Goal: Information Seeking & Learning: Learn about a topic

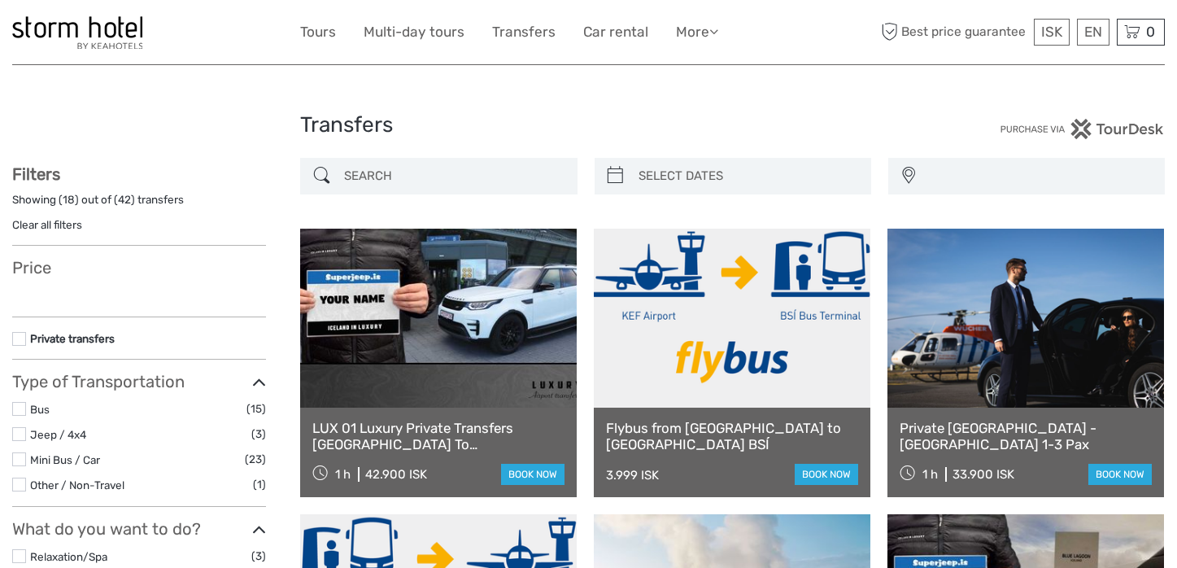
select select
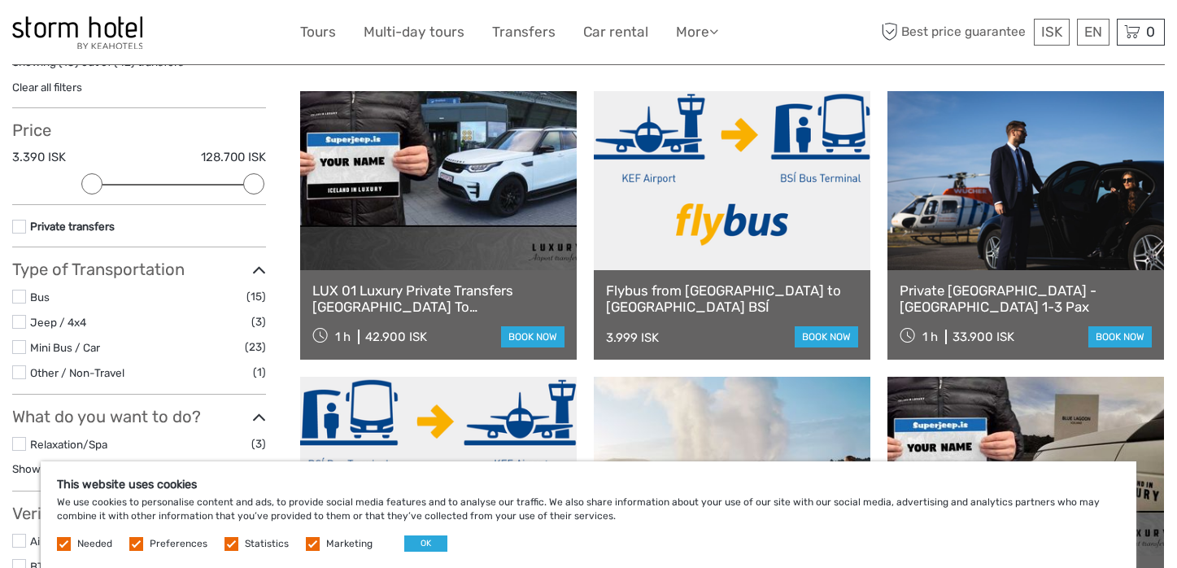
scroll to position [150, 0]
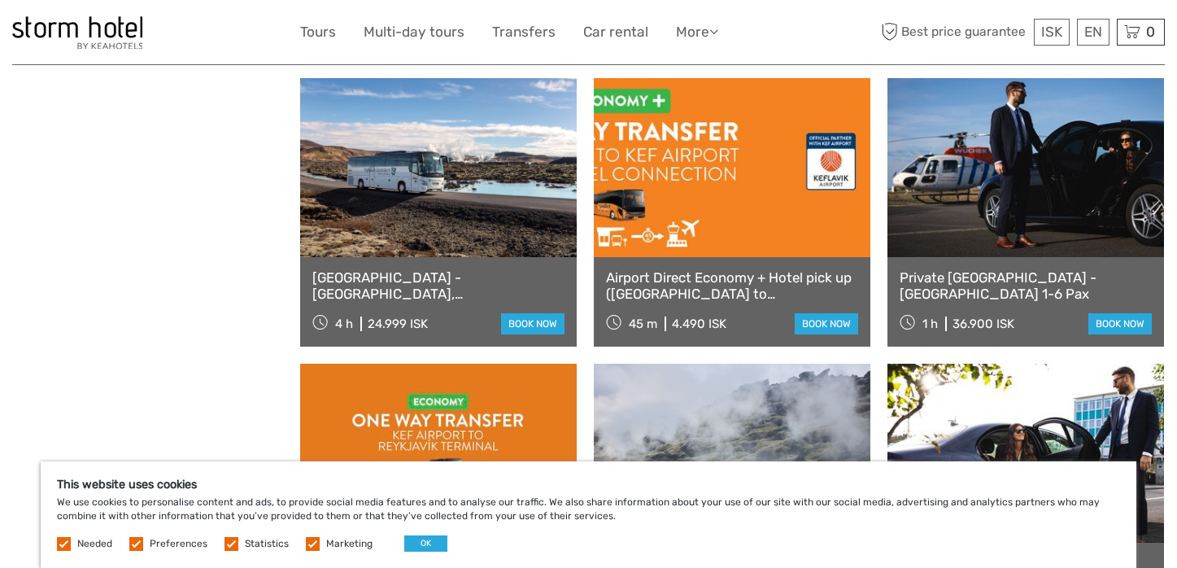
scroll to position [1003, 0]
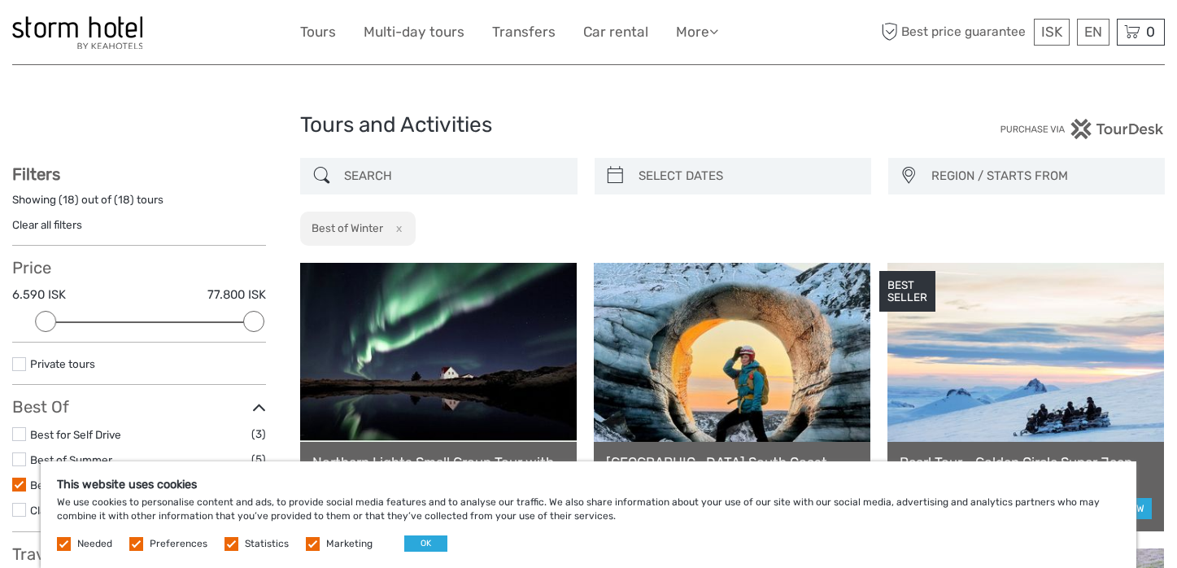
select select
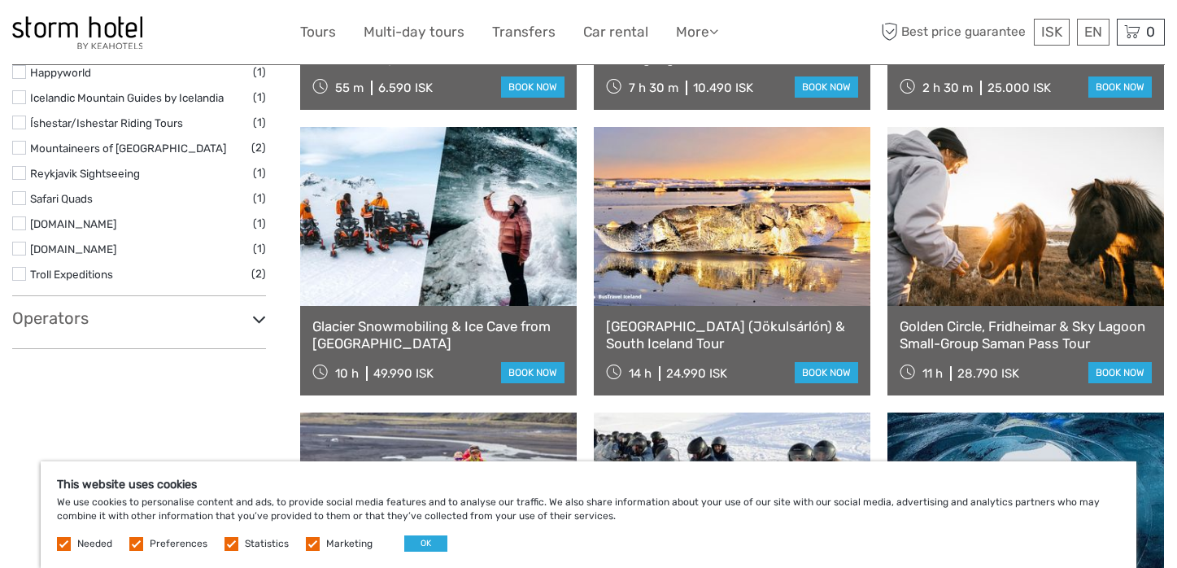
scroll to position [1120, 0]
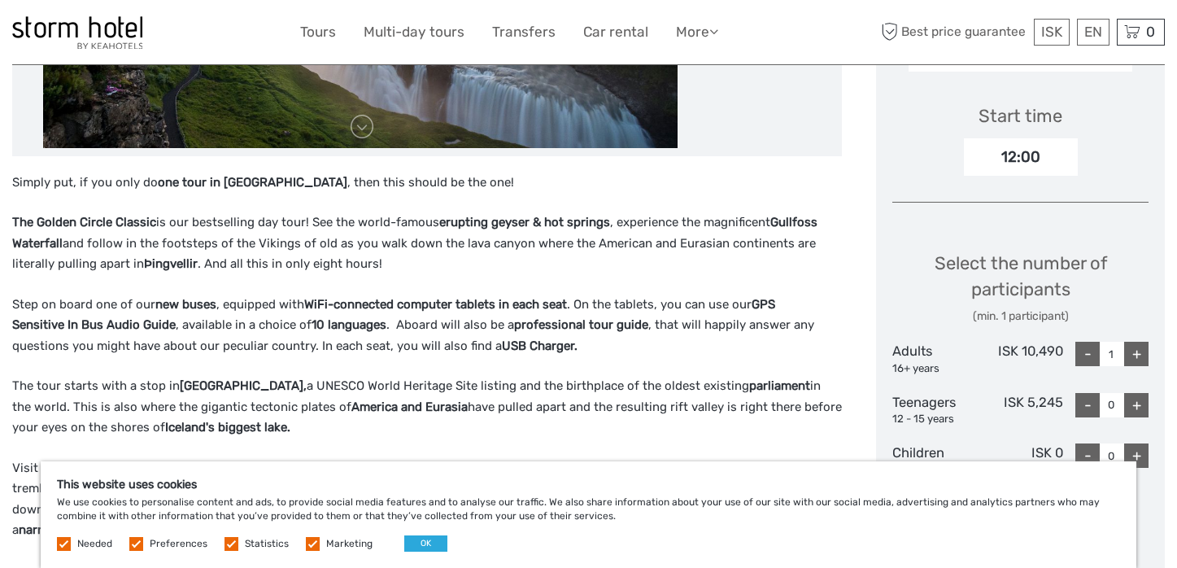
scroll to position [619, 0]
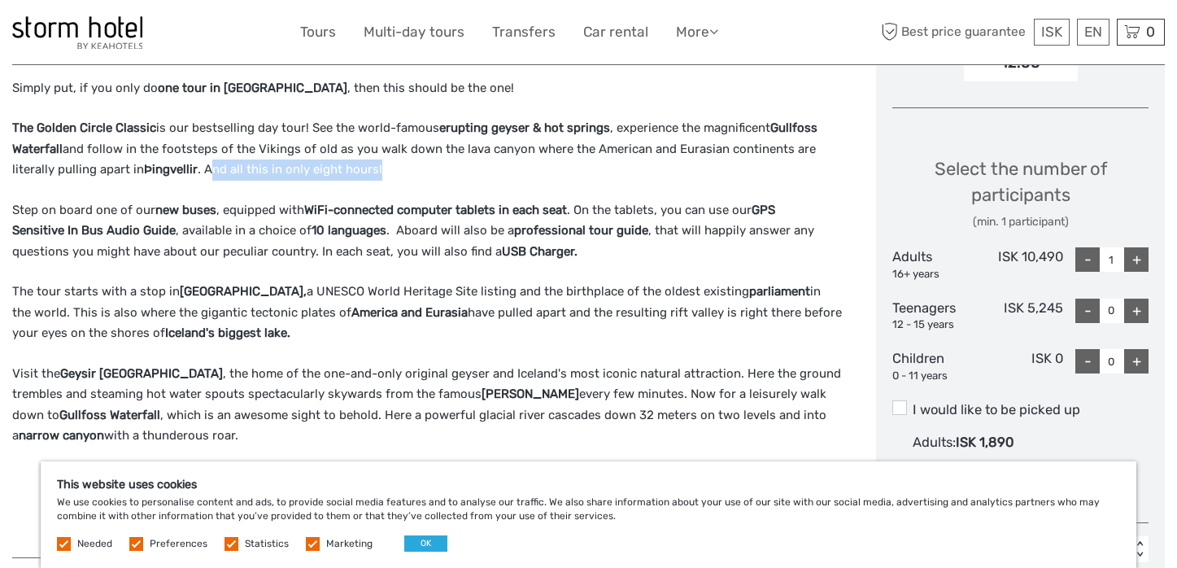
drag, startPoint x: 207, startPoint y: 169, endPoint x: 379, endPoint y: 172, distance: 172.4
click at [379, 172] on p "The Golden Circle Classic is our bestselling day tour! See the world-famous eru…" at bounding box center [426, 149] width 829 height 63
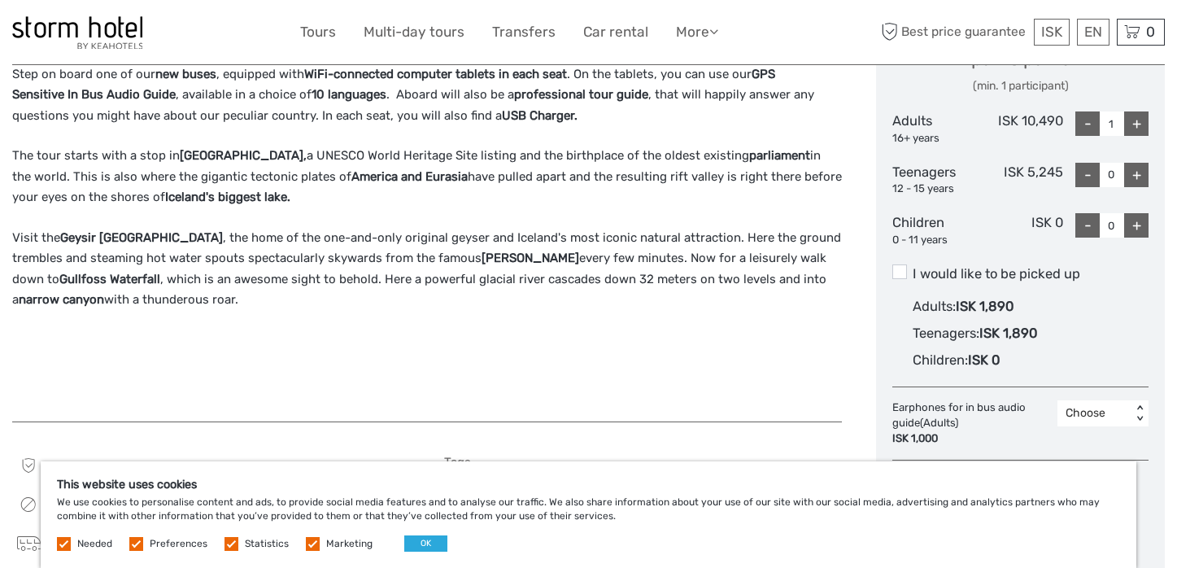
scroll to position [759, 0]
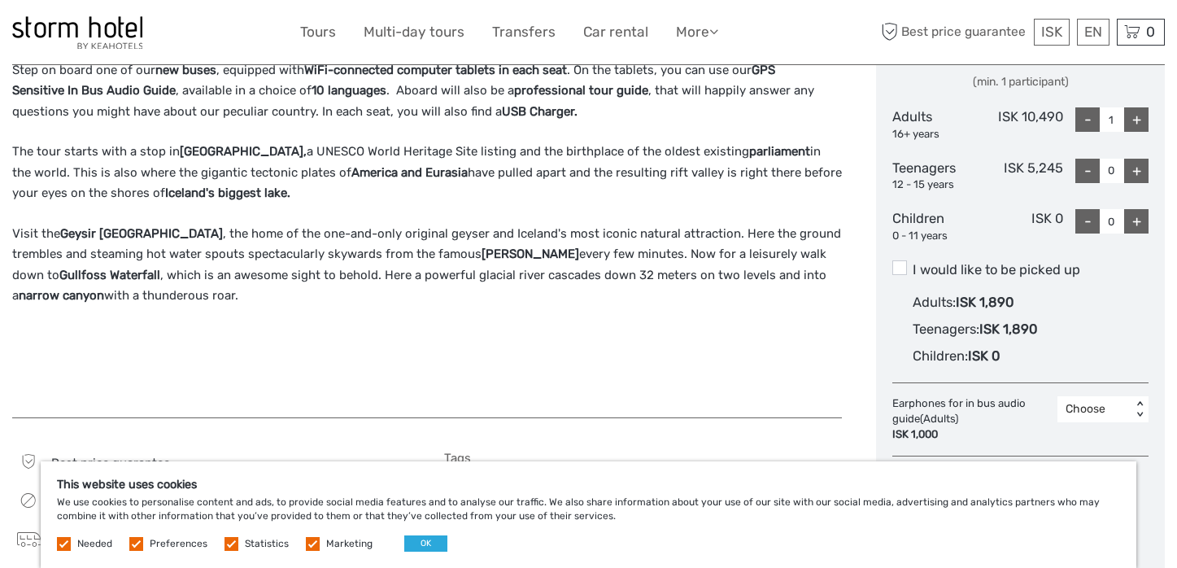
drag, startPoint x: 414, startPoint y: 257, endPoint x: 719, endPoint y: 260, distance: 304.9
click at [719, 260] on p "Visit the Geysir Hot Springs , the home of the one-and-only original geyser and…" at bounding box center [426, 265] width 829 height 83
drag, startPoint x: 694, startPoint y: 250, endPoint x: 755, endPoint y: 299, distance: 78.6
click at [755, 299] on p "Visit the Geysir Hot Springs , the home of the one-and-only original geyser and…" at bounding box center [426, 265] width 829 height 83
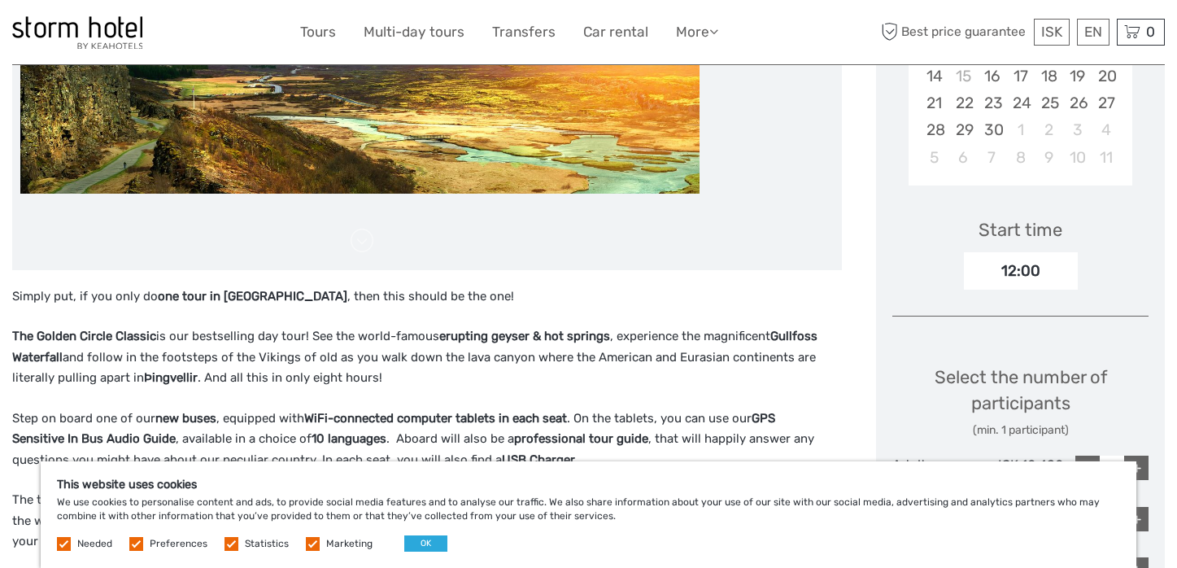
scroll to position [433, 0]
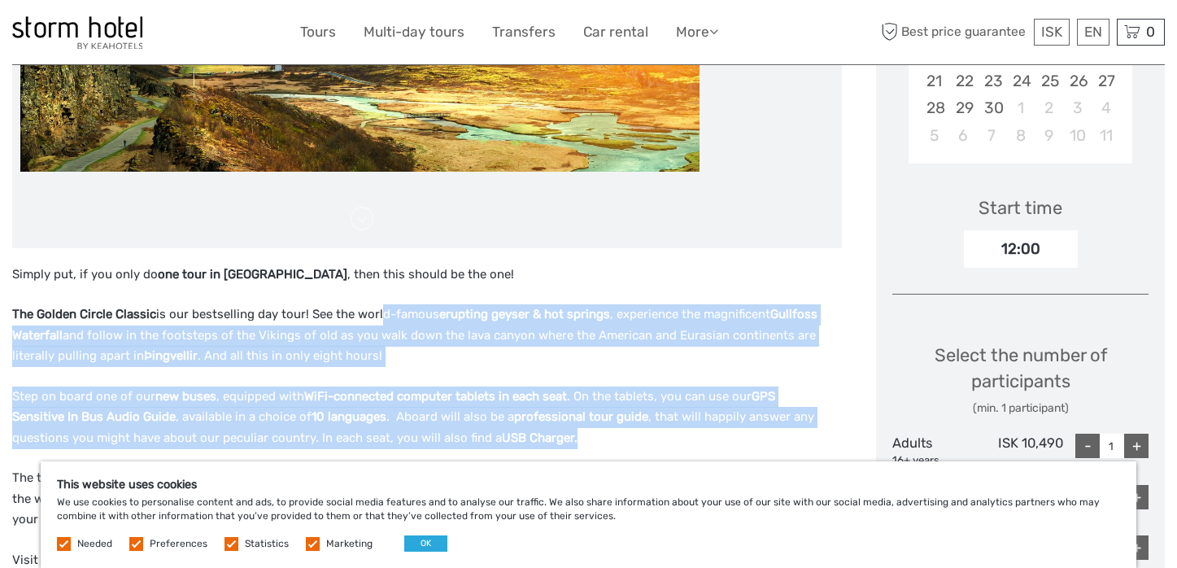
drag, startPoint x: 374, startPoint y: 315, endPoint x: 616, endPoint y: 446, distance: 275.0
click at [616, 446] on div "Simply put, if you only do one tour in Iceland , then this should be the one! T…" at bounding box center [426, 495] width 829 height 463
click at [616, 446] on p "Step on board one of our new buses , equipped with WiFi-connected computer tabl…" at bounding box center [426, 417] width 829 height 63
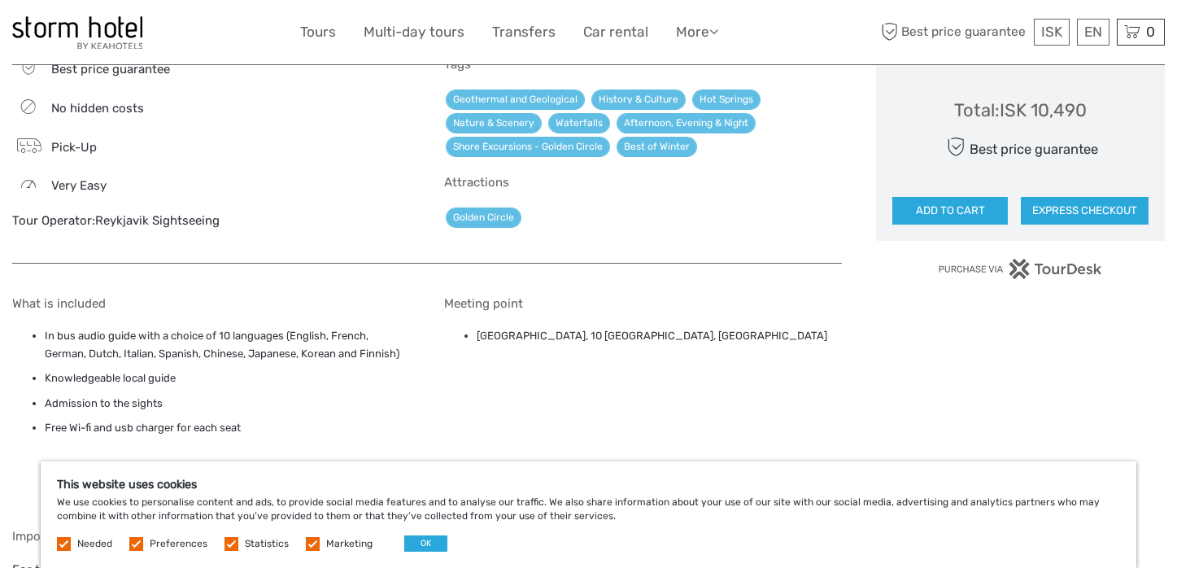
scroll to position [1166, 0]
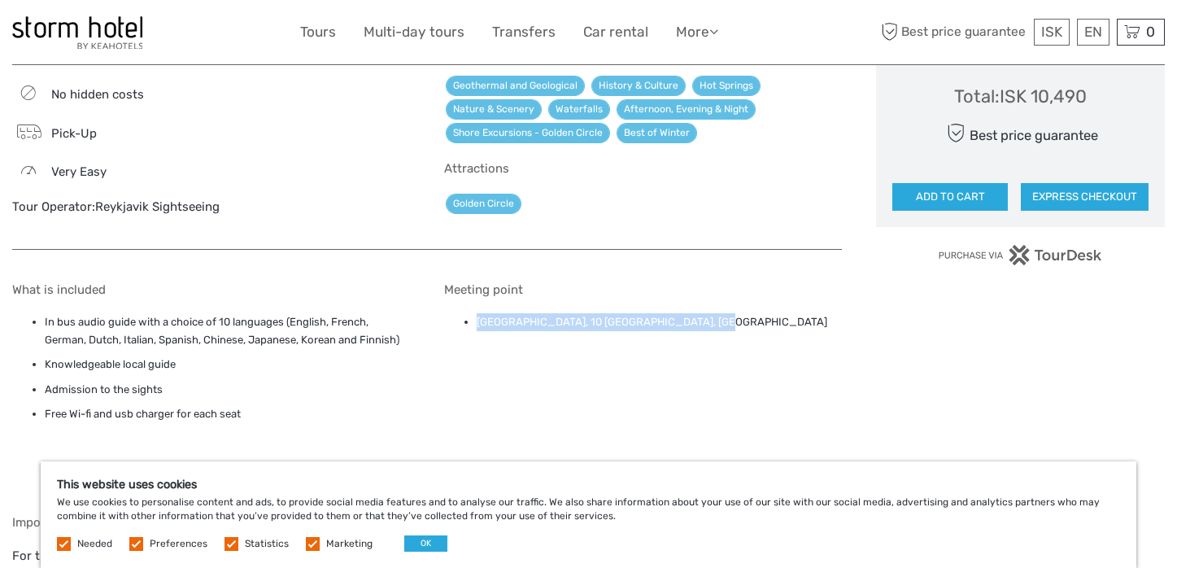
drag, startPoint x: 479, startPoint y: 319, endPoint x: 750, endPoint y: 432, distance: 293.4
click at [750, 432] on div "Meeting point Reykjavik Terminal, 10 Skógarhlíð, Reykjavík" at bounding box center [643, 386] width 398 height 209
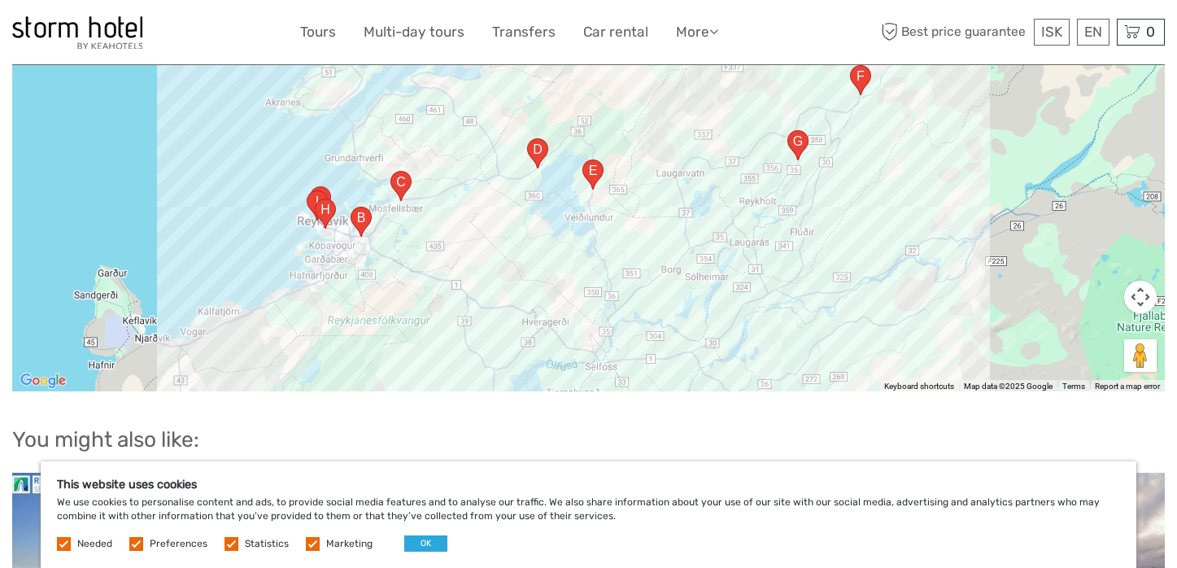
scroll to position [2180, 0]
